Goal: Transaction & Acquisition: Purchase product/service

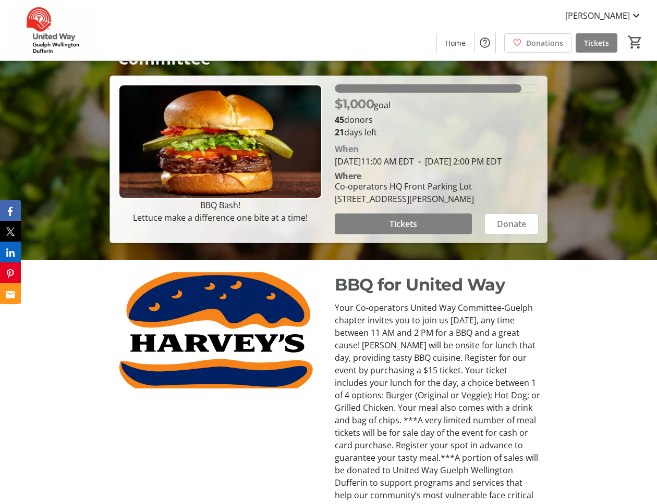
scroll to position [204, 0]
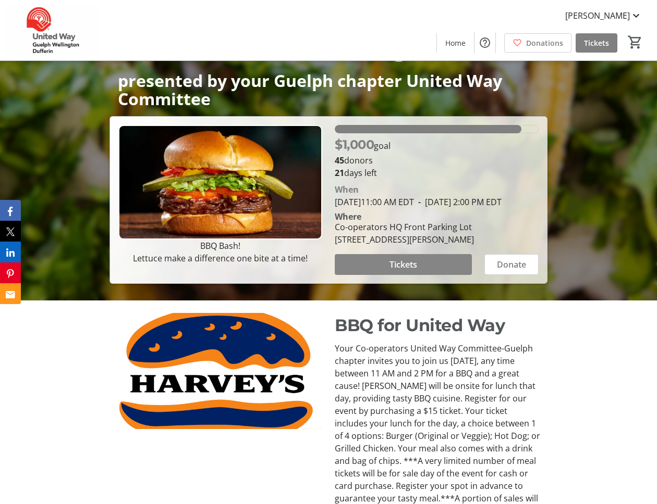
click at [416, 264] on span "Tickets" at bounding box center [403, 264] width 28 height 13
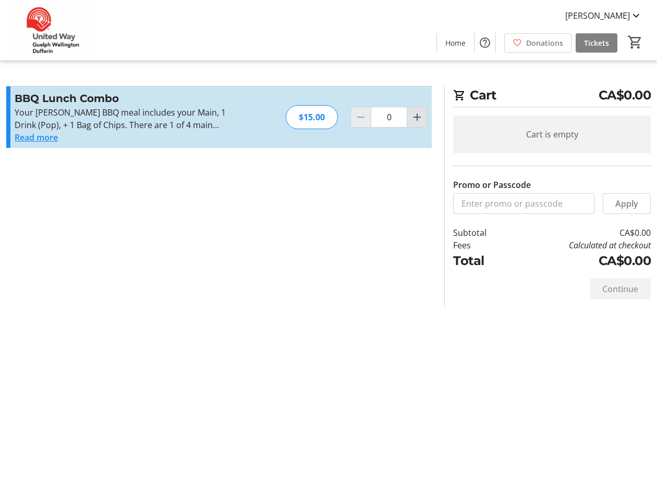
click at [417, 121] on mat-icon "Increment by one" at bounding box center [417, 117] width 13 height 13
type input "1"
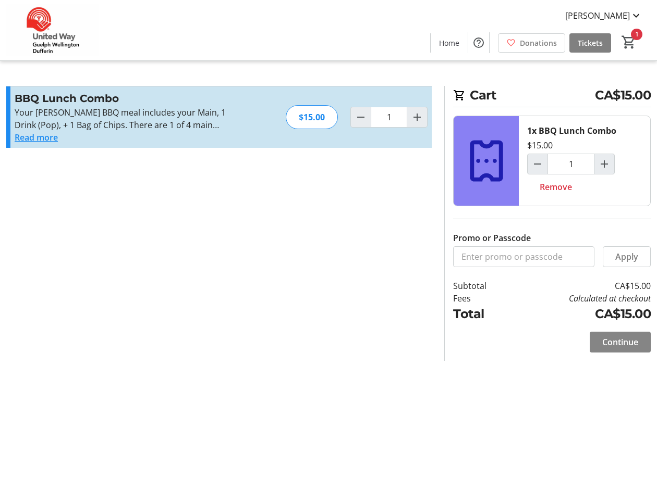
click at [620, 345] on span "Continue" at bounding box center [620, 342] width 36 height 13
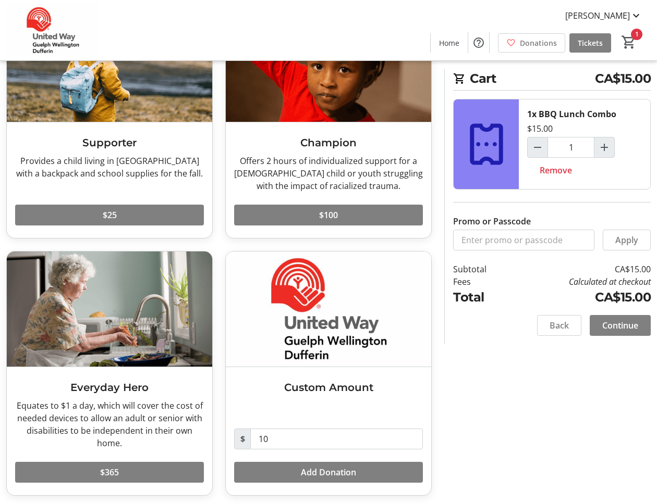
scroll to position [116, 0]
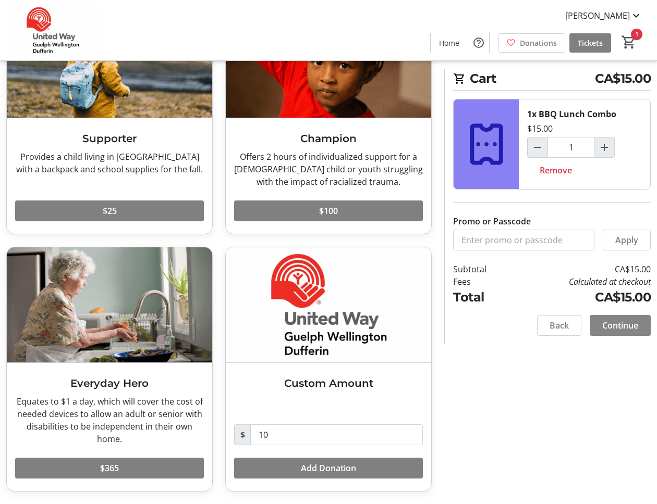
click at [622, 328] on span "Continue" at bounding box center [620, 325] width 36 height 13
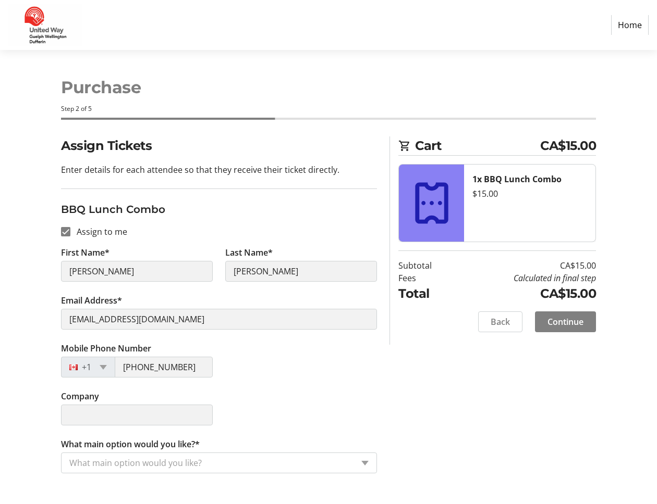
click at [258, 461] on input "What main option would you like?*" at bounding box center [210, 463] width 283 height 13
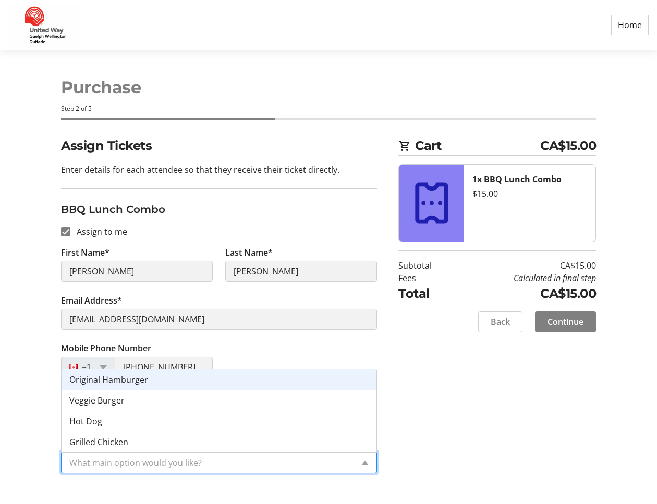
click at [140, 382] on span "Original Hamburger" at bounding box center [108, 379] width 79 height 11
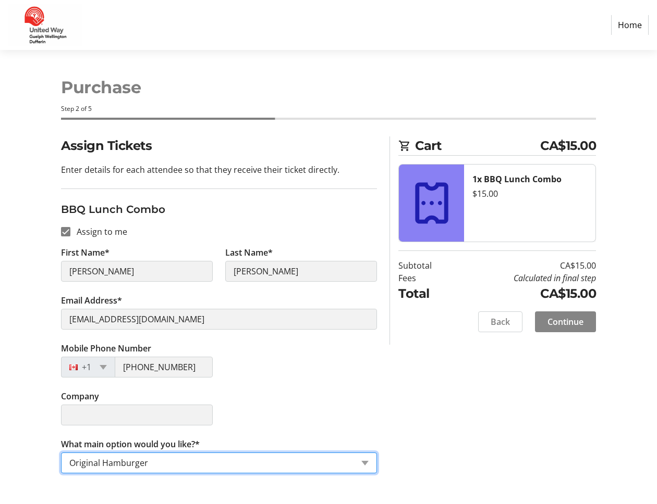
click at [569, 329] on span at bounding box center [565, 321] width 61 height 25
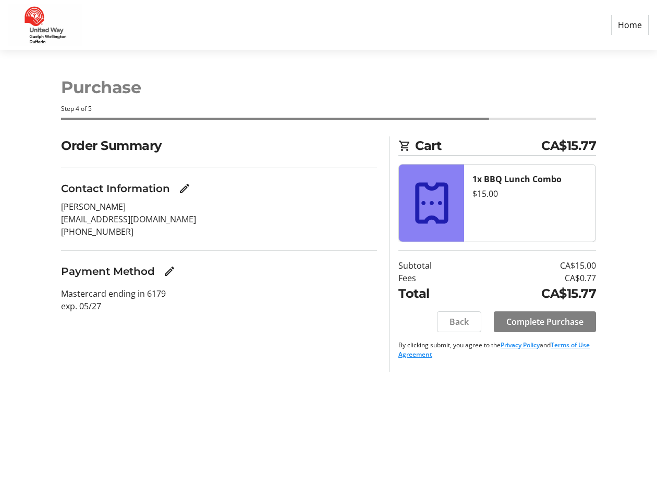
click at [569, 329] on span at bounding box center [544, 321] width 102 height 25
